Goal: Contribute content

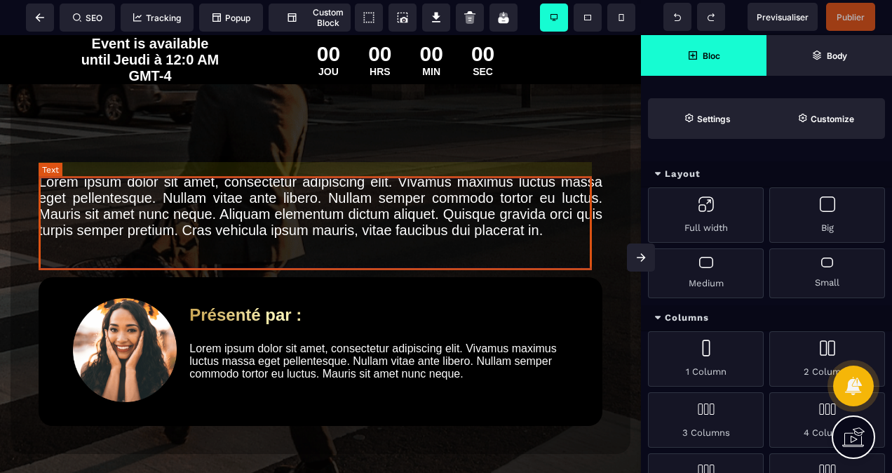
scroll to position [491, 0]
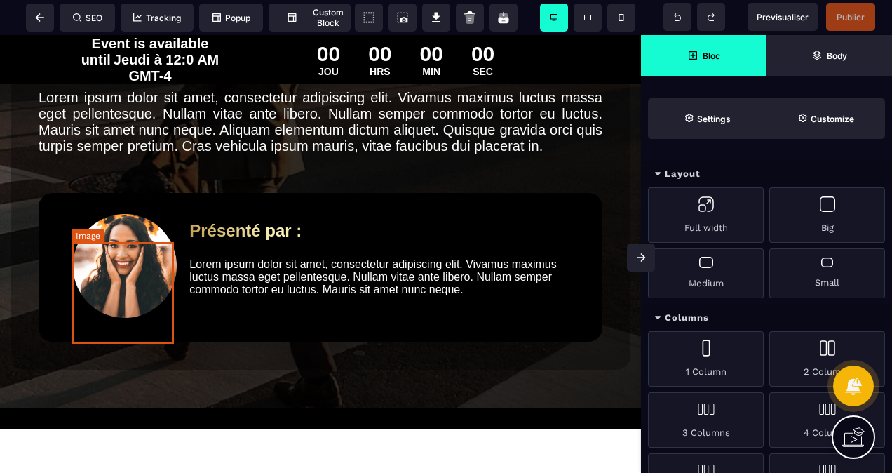
click at [125, 290] on img at bounding box center [125, 266] width 104 height 104
select select
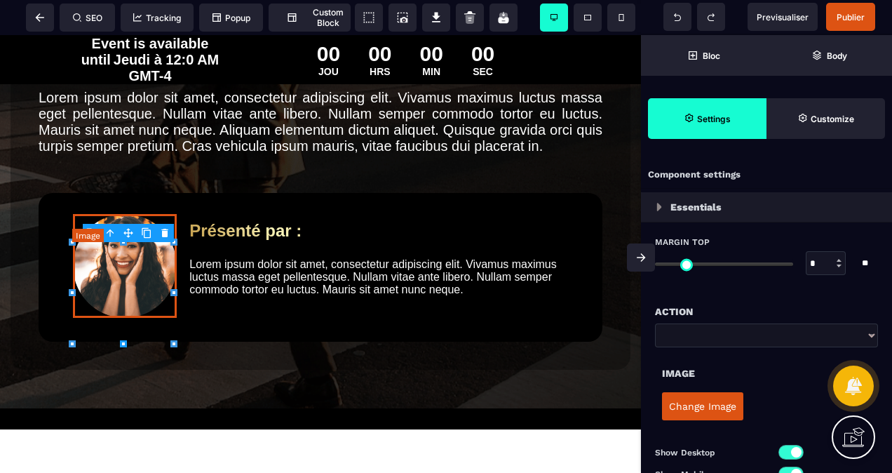
type input "**"
type input "***"
type input "*"
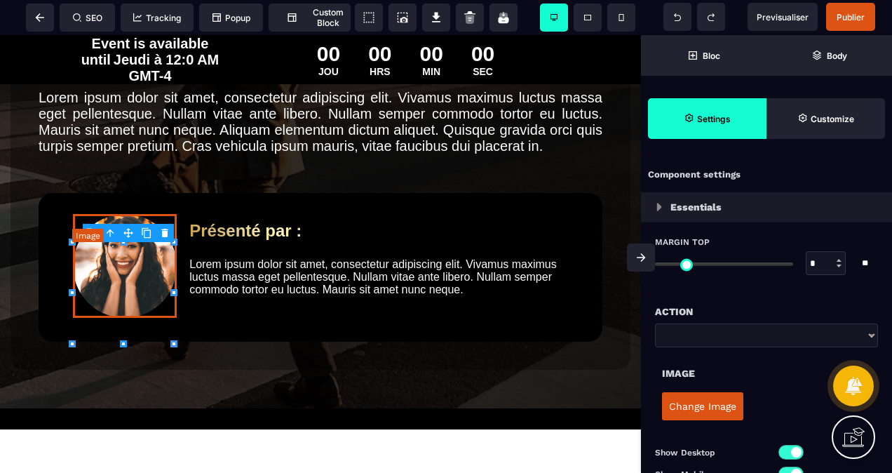
type input "*"
click at [686, 408] on button "Change Image" at bounding box center [702, 406] width 81 height 28
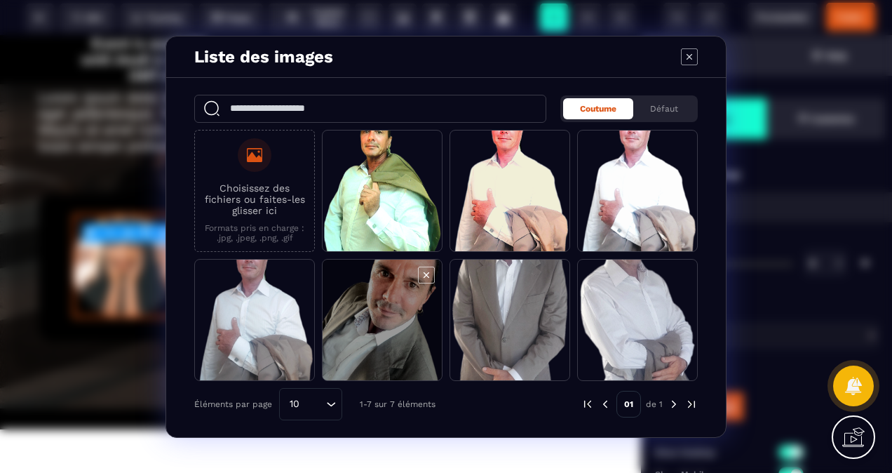
click at [357, 284] on span "Modal window" at bounding box center [382, 321] width 119 height 122
click at [369, 284] on span "Modal window" at bounding box center [382, 321] width 119 height 122
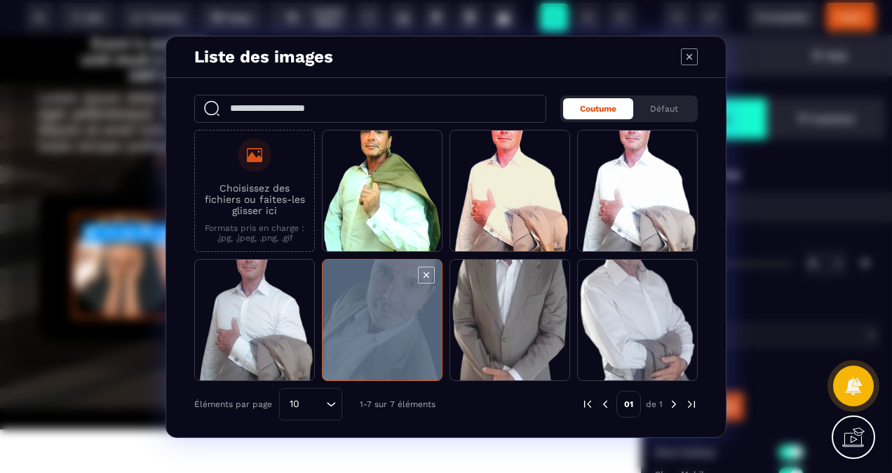
click at [369, 284] on span "Modal window" at bounding box center [382, 321] width 119 height 122
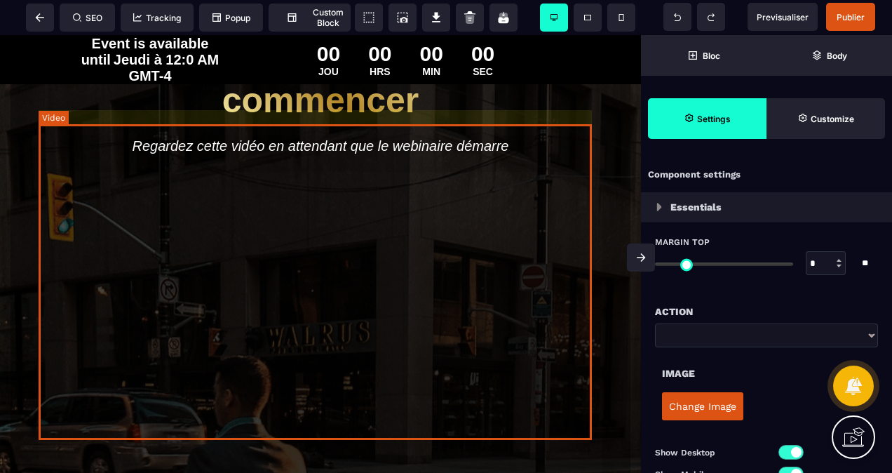
scroll to position [70, 0]
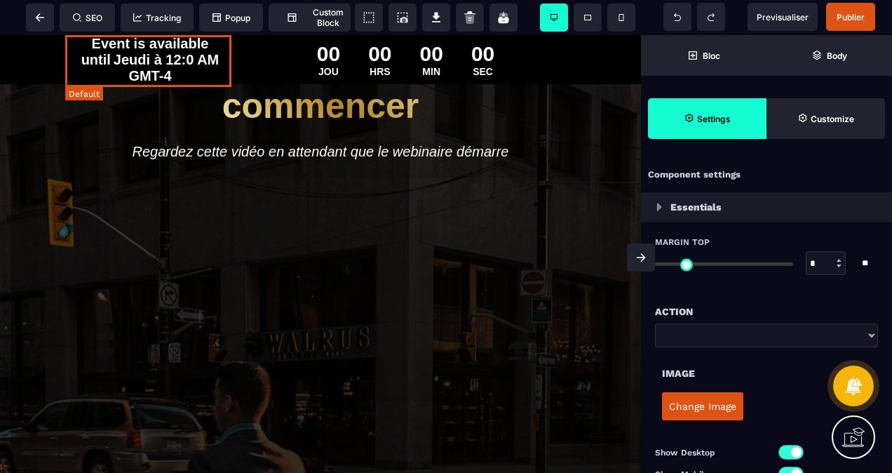
click at [170, 67] on span "Jeudi à 12:0 AM GMT-4" at bounding box center [166, 68] width 105 height 32
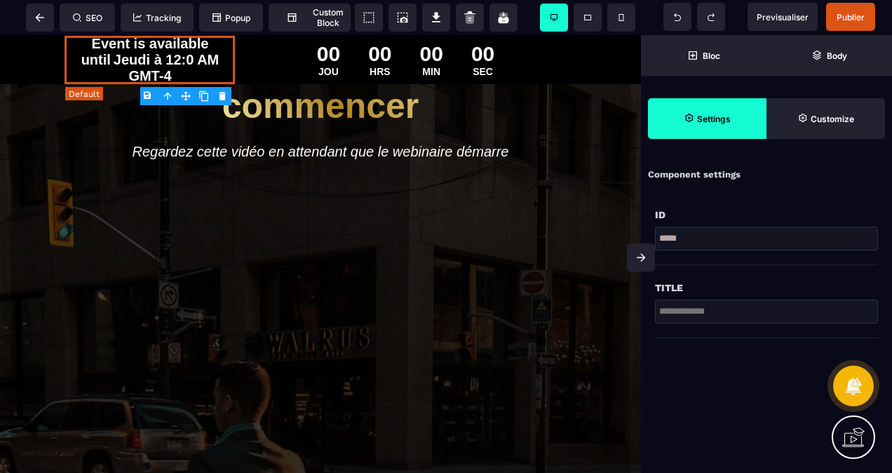
click at [170, 67] on span "Jeudi à 12:0 AM GMT-4" at bounding box center [166, 68] width 105 height 32
click at [168, 55] on div "Event is available until Jeudi à 12:0 AM GMT-4 00 JOU 00 HRS 00 MIN 00 SEC" at bounding box center [320, 59] width 511 height 49
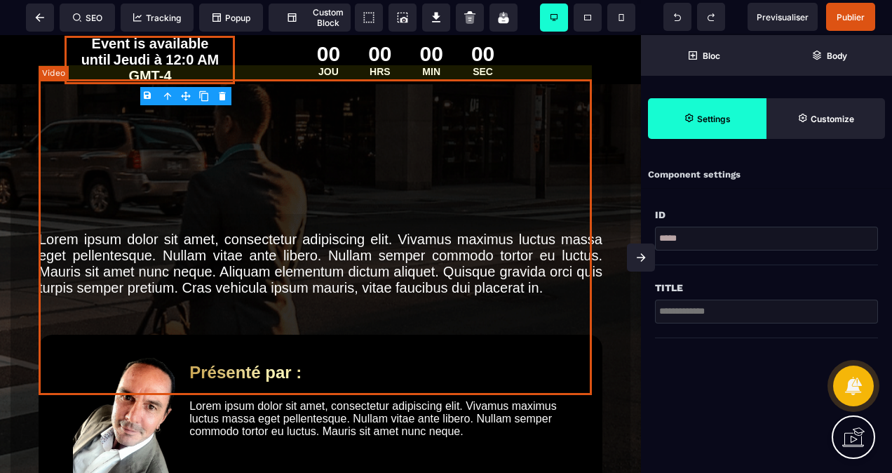
scroll to position [351, 0]
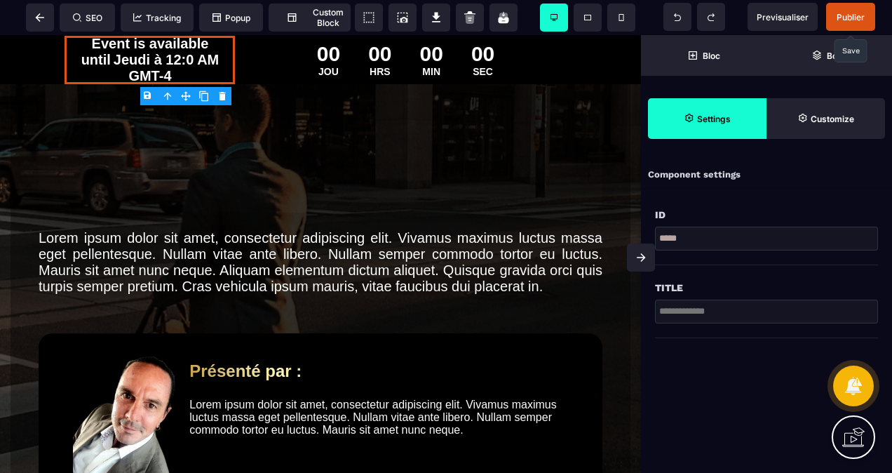
click at [849, 14] on span "Publier" at bounding box center [851, 17] width 28 height 11
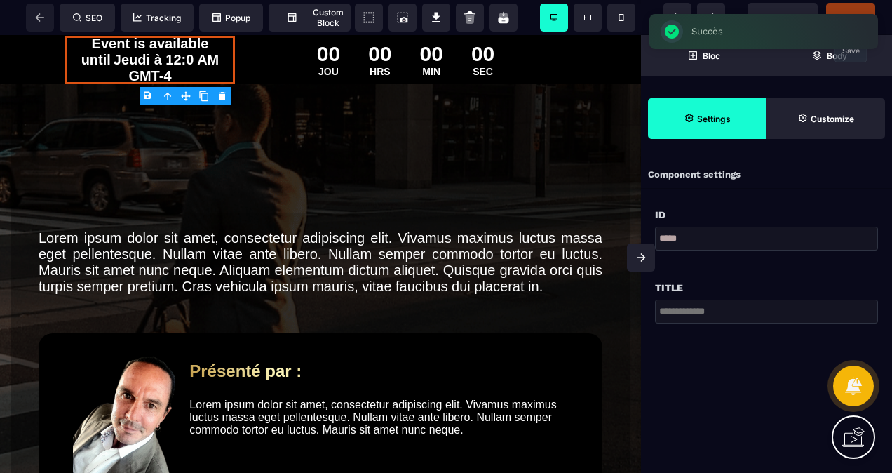
click at [36, 16] on div "SEO Tracking Popup Custom Block Setting Body" at bounding box center [222, 18] width 436 height 28
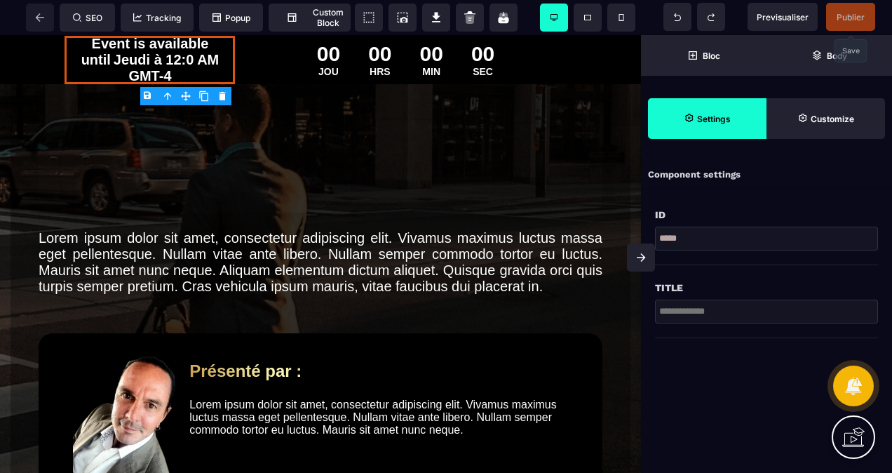
click at [38, 15] on div "SEO Tracking Popup Custom Block Setting Body" at bounding box center [222, 18] width 436 height 28
click at [42, 8] on span at bounding box center [40, 18] width 28 height 28
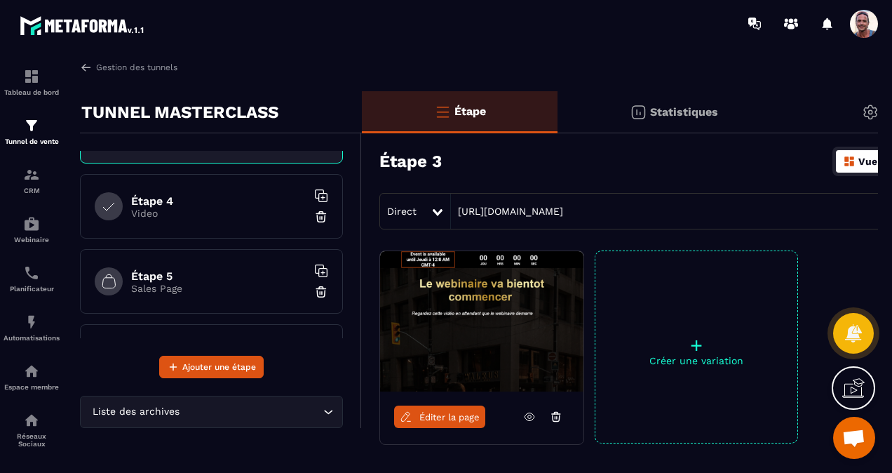
scroll to position [210, 0]
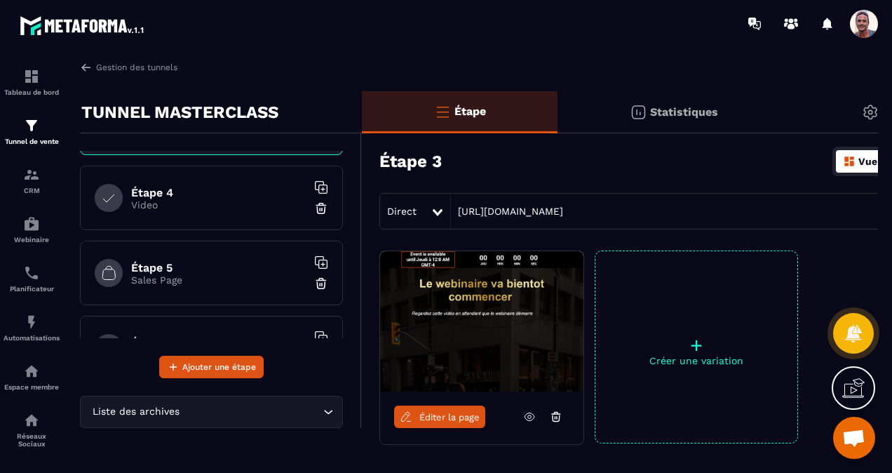
click at [182, 199] on p "Video" at bounding box center [218, 204] width 175 height 11
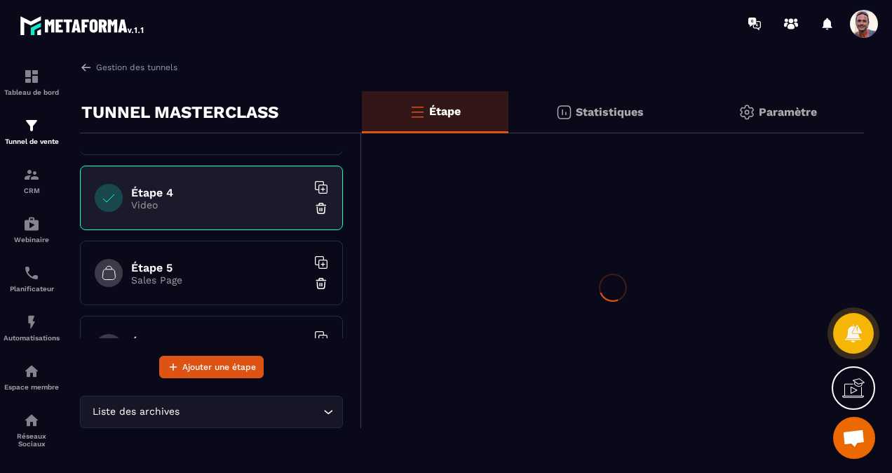
click at [182, 199] on p "Video" at bounding box center [218, 204] width 175 height 11
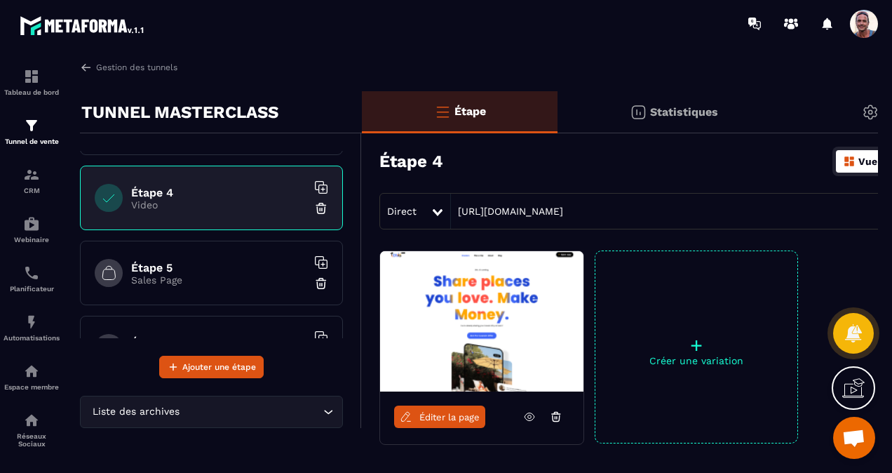
click at [453, 423] on link "Éditer la page" at bounding box center [439, 416] width 91 height 22
